Goal: Information Seeking & Learning: Learn about a topic

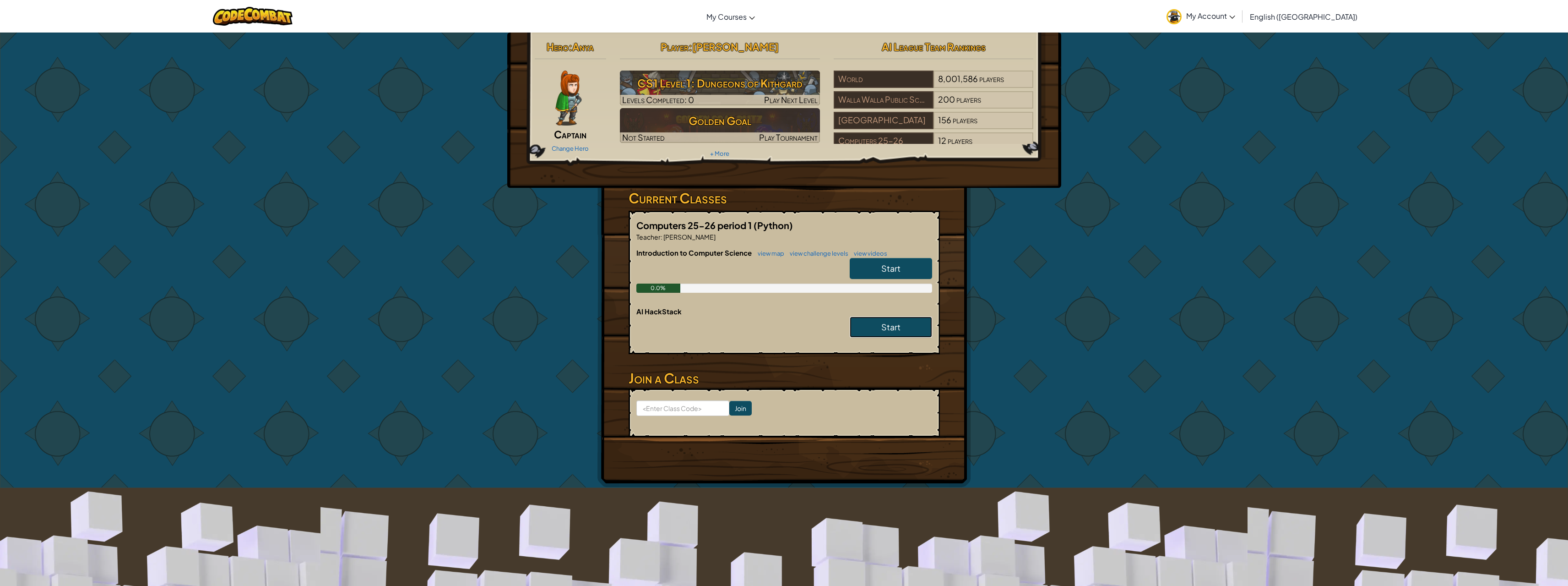
click at [901, 320] on link "Start" at bounding box center [891, 327] width 83 height 21
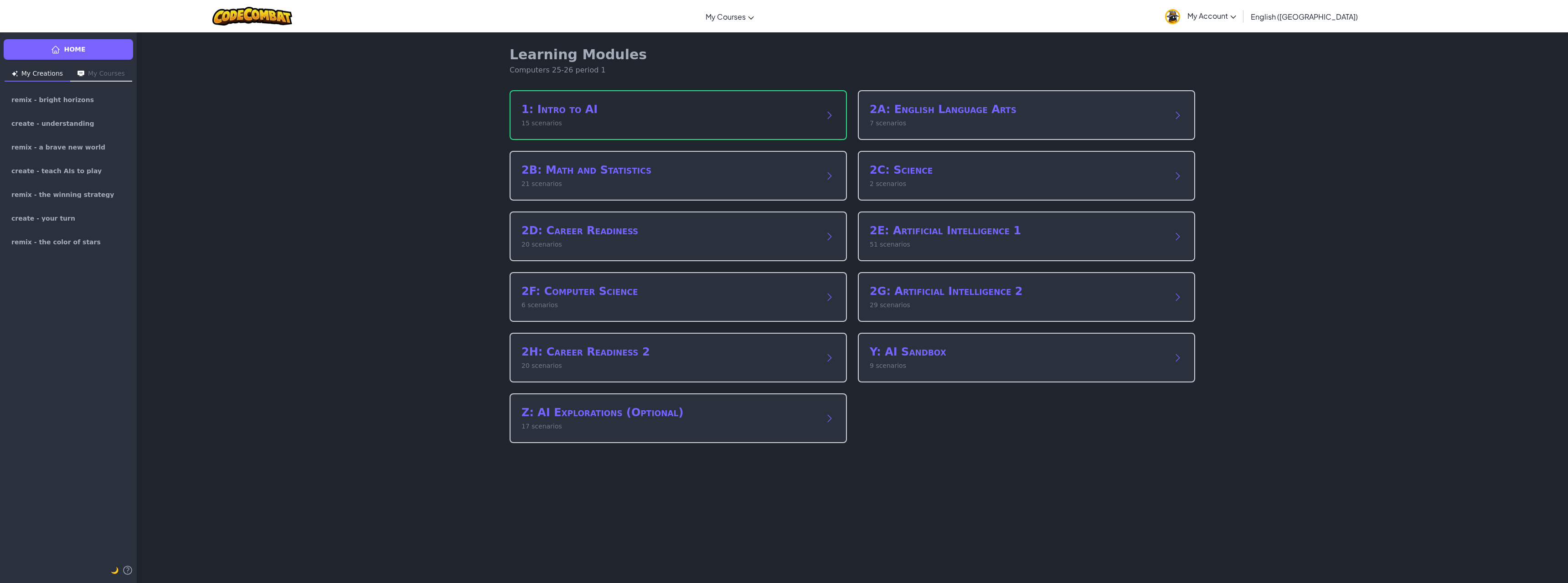
click at [668, 119] on p "15 scenarios" at bounding box center [669, 124] width 295 height 10
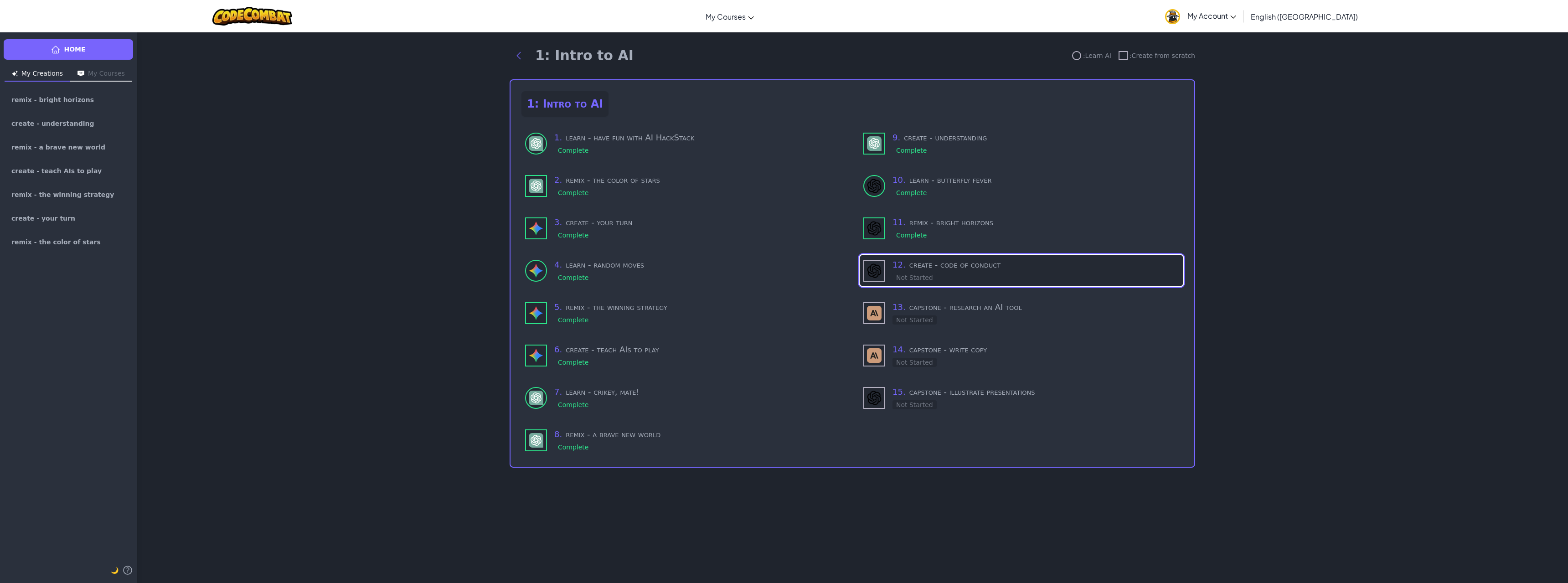
click at [934, 268] on h3 "12 . create - code of conduct" at bounding box center [1036, 265] width 287 height 13
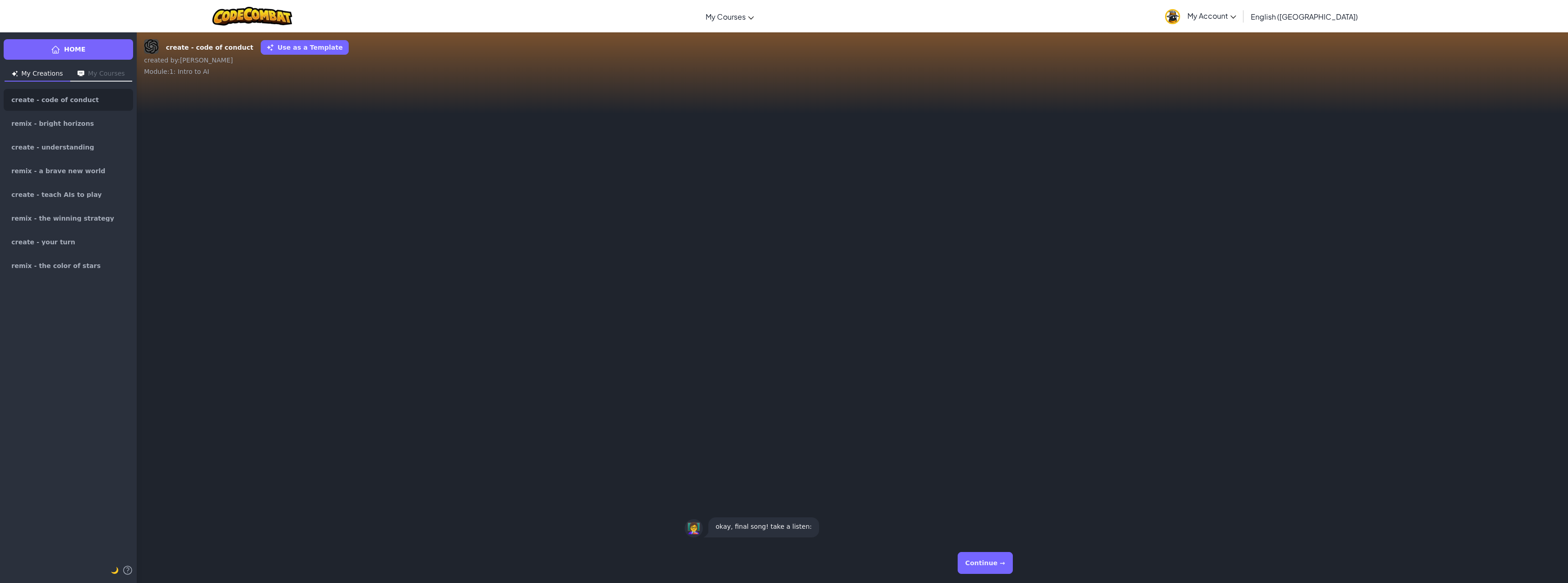
drag, startPoint x: 641, startPoint y: 530, endPoint x: 627, endPoint y: 556, distance: 29.5
